Goal: Task Accomplishment & Management: Complete application form

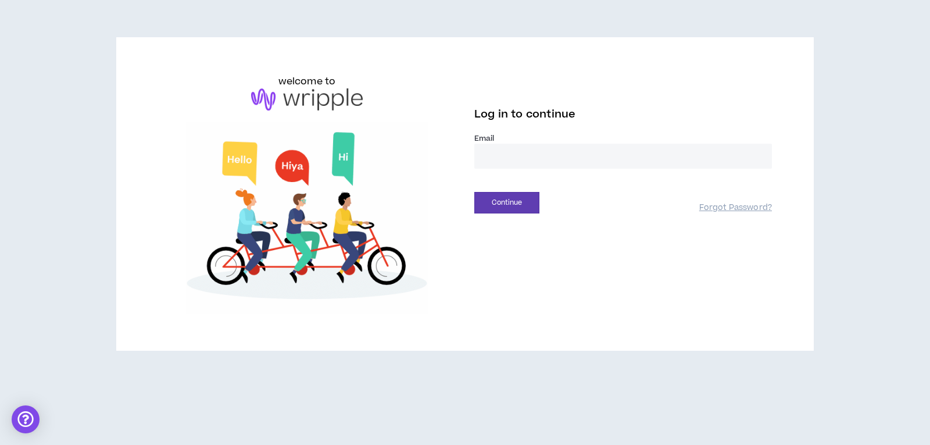
click at [493, 159] on input "email" at bounding box center [623, 156] width 298 height 25
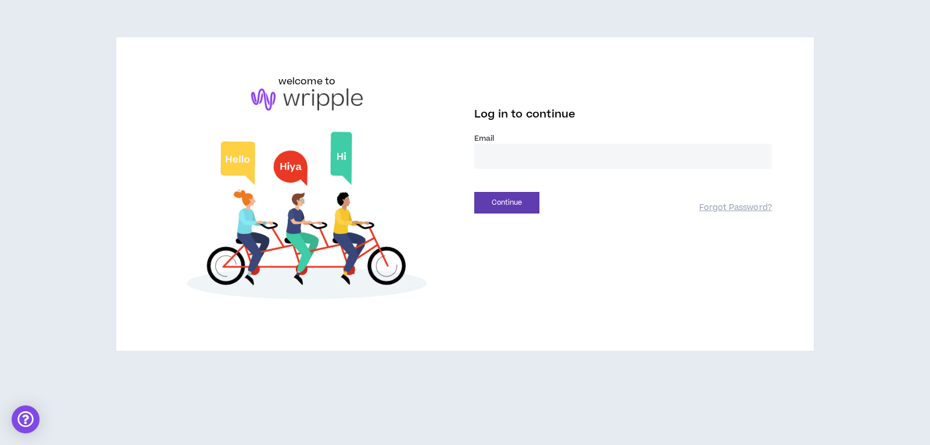
type input "**********"
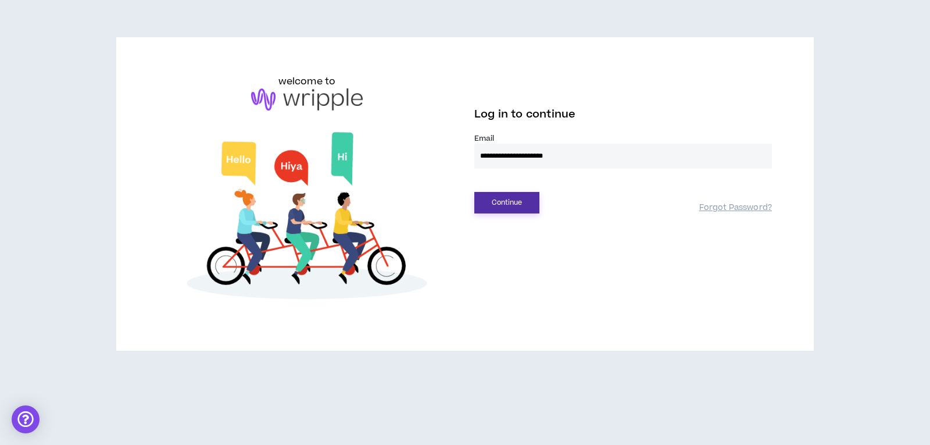
click at [507, 198] on button "Continue" at bounding box center [506, 203] width 65 height 22
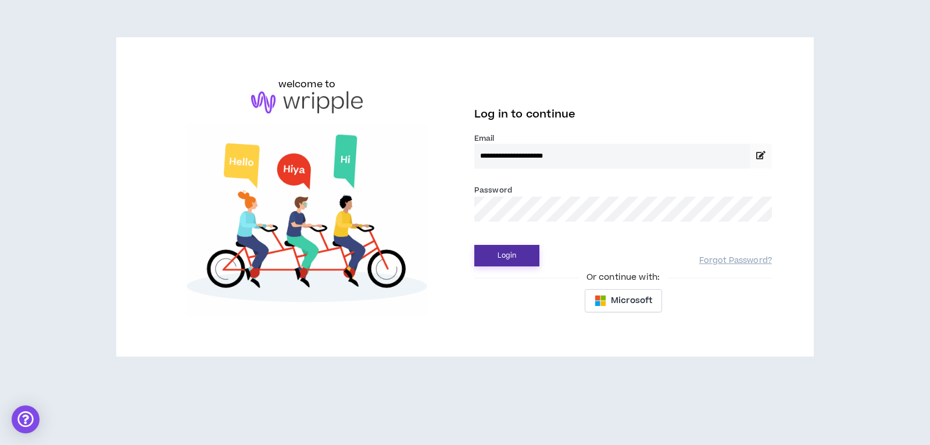
click at [500, 255] on button "Login" at bounding box center [506, 256] width 65 height 22
click at [525, 255] on button "Login" at bounding box center [506, 256] width 65 height 22
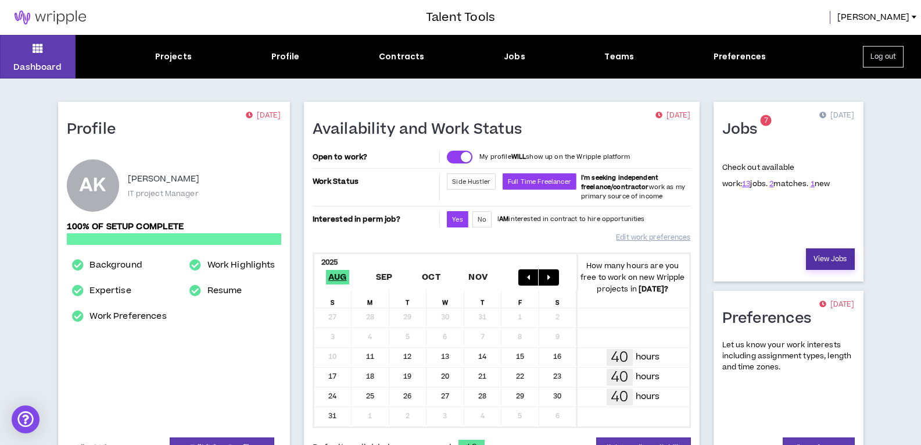
click at [830, 263] on link "View Jobs" at bounding box center [830, 259] width 49 height 22
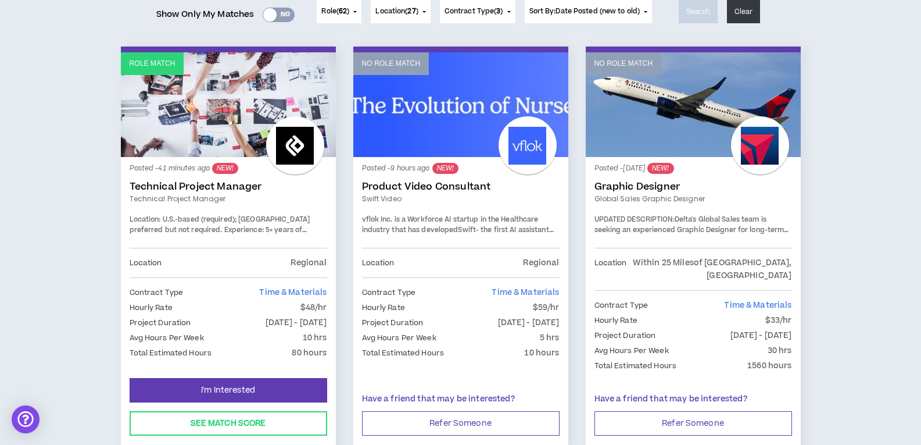
scroll to position [174, 0]
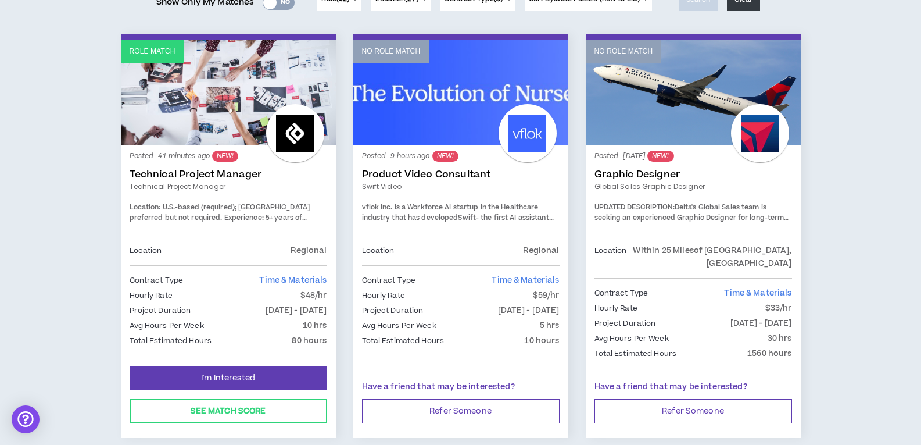
click at [223, 170] on link "Technical Project Manager" at bounding box center [229, 175] width 198 height 12
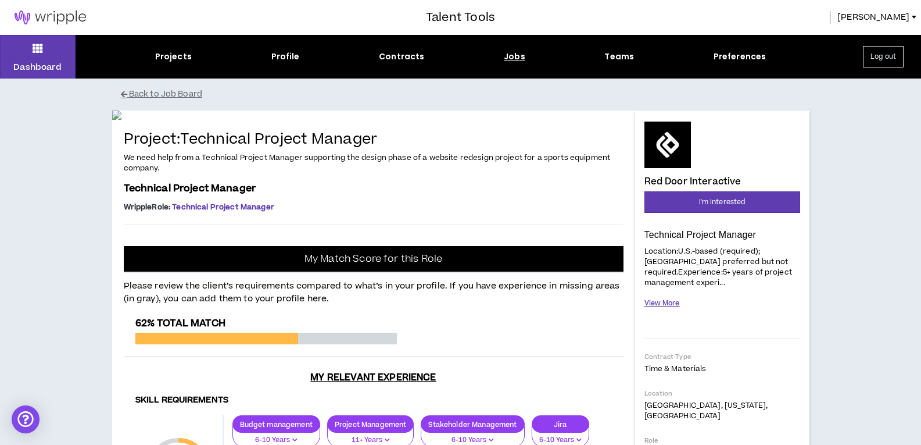
click at [661, 293] on button "View More" at bounding box center [661, 303] width 35 height 20
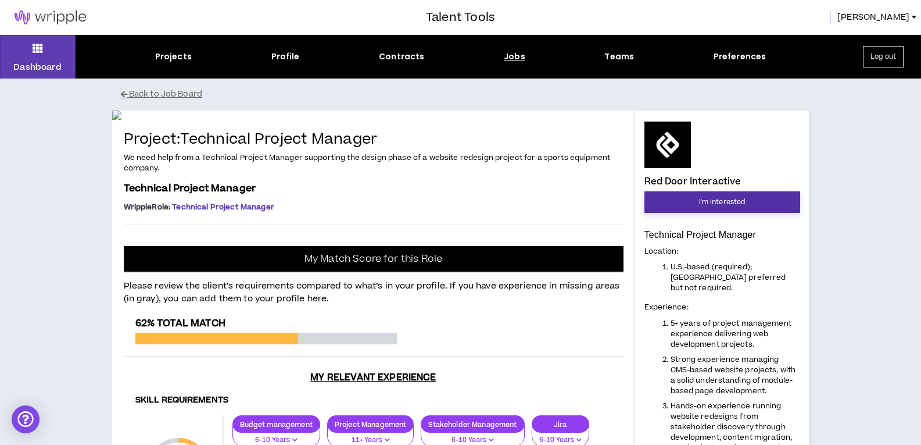
click at [719, 200] on span "I'm Interested" at bounding box center [722, 201] width 46 height 11
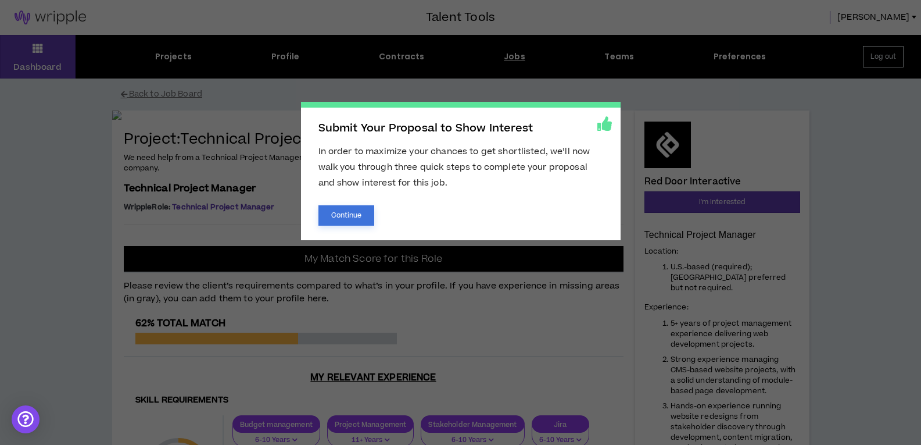
click at [349, 210] on button "Continue" at bounding box center [346, 215] width 56 height 20
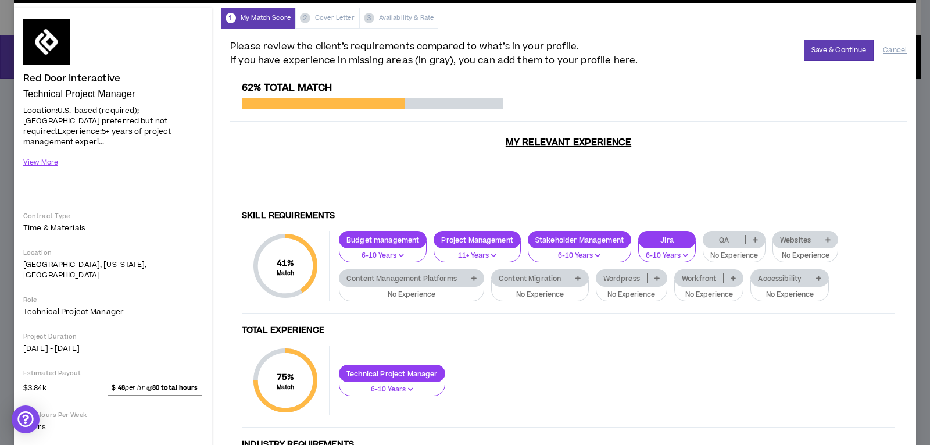
scroll to position [116, 0]
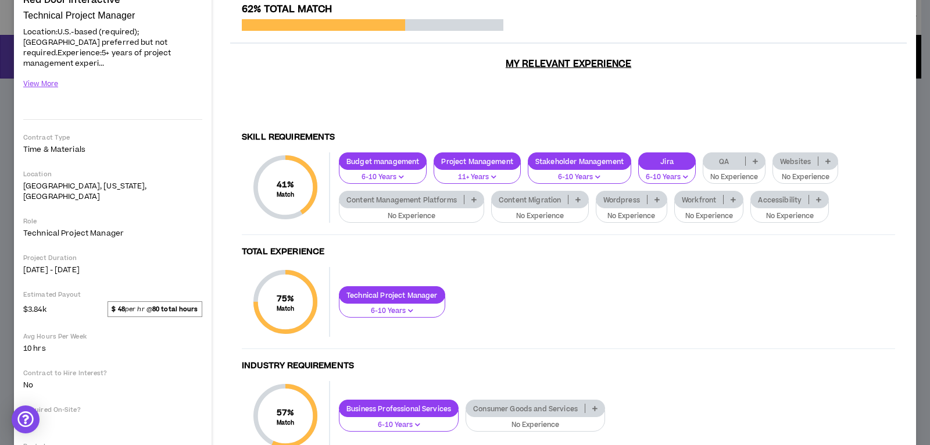
click at [512, 211] on p "No Experience" at bounding box center [540, 216] width 83 height 10
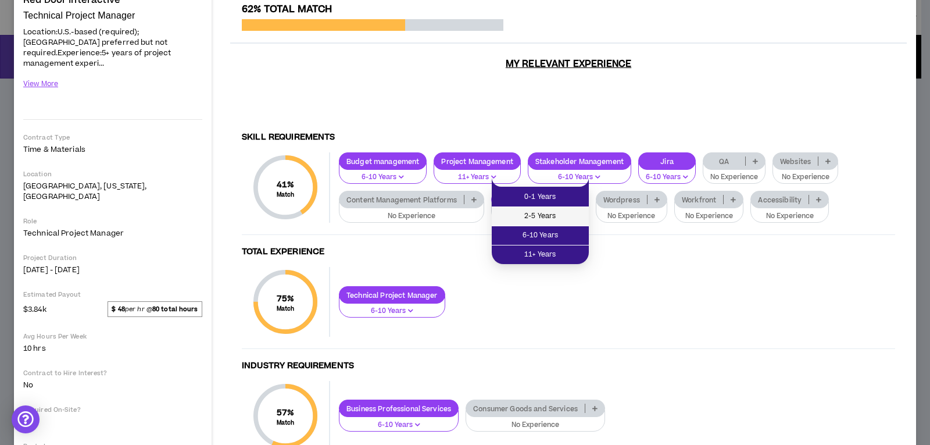
click at [527, 221] on span "2-5 Years" at bounding box center [540, 216] width 83 height 13
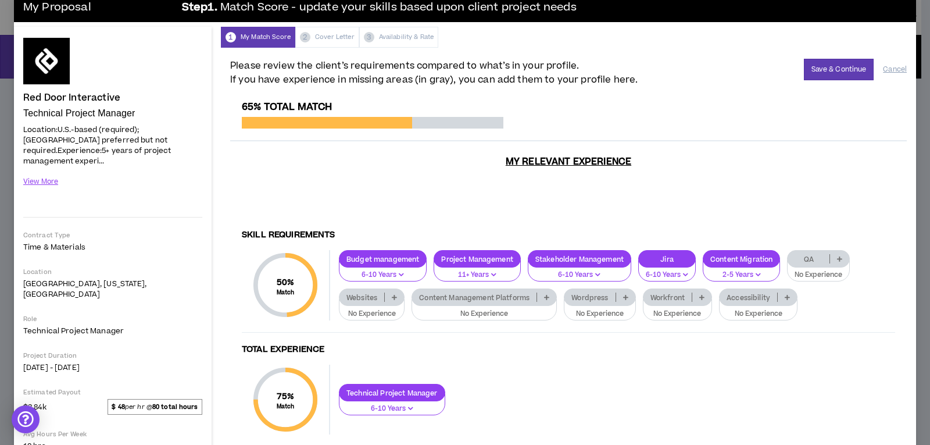
scroll to position [0, 0]
